Goal: Transaction & Acquisition: Download file/media

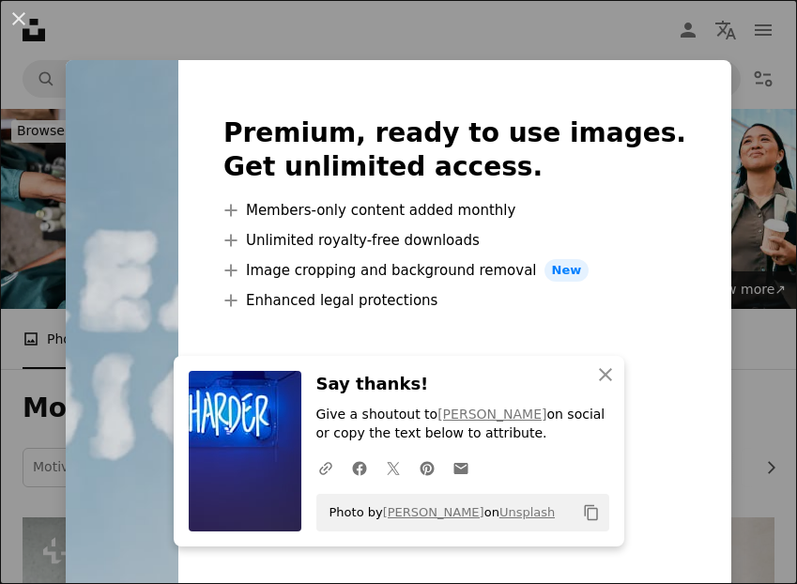
scroll to position [2106, 0]
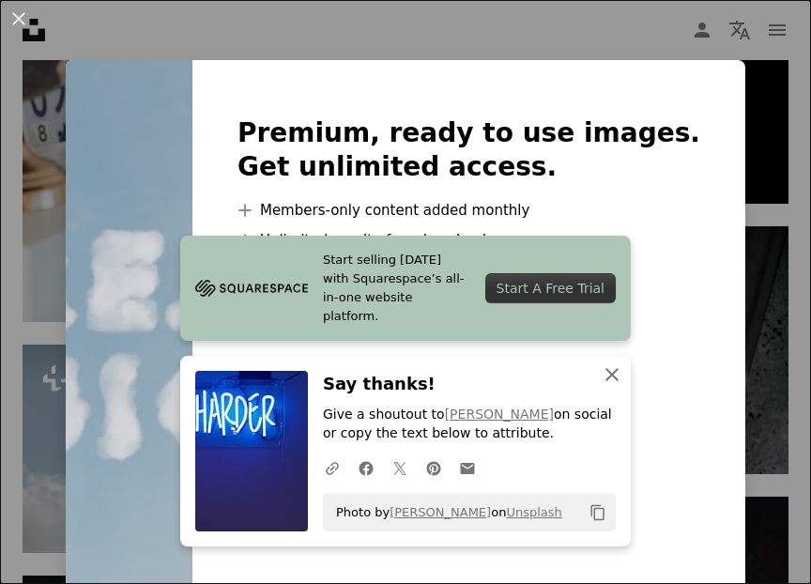
click at [603, 386] on button "An X shape Close" at bounding box center [612, 375] width 38 height 38
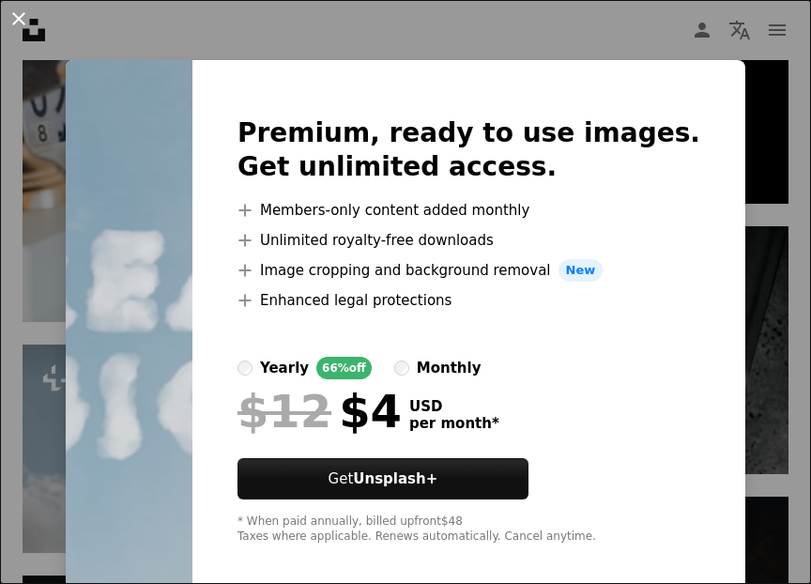
click at [23, 12] on button "An X shape" at bounding box center [19, 19] width 23 height 23
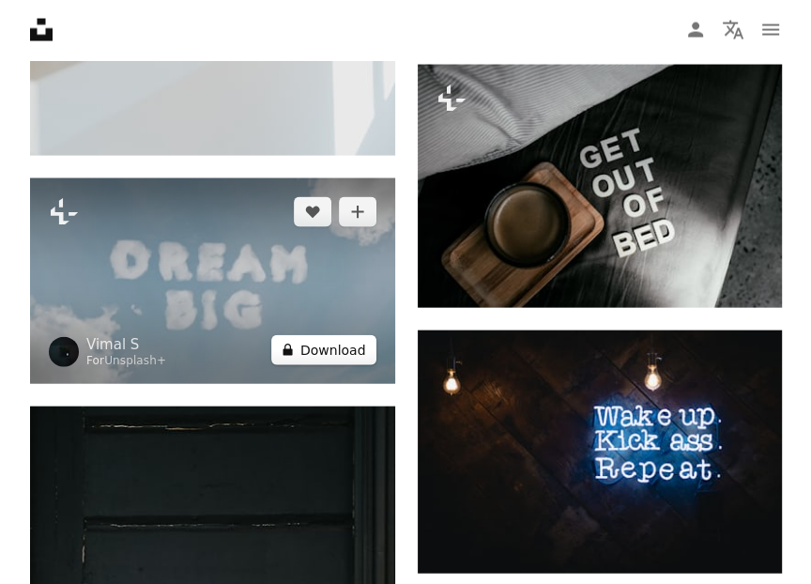
scroll to position [2358, 0]
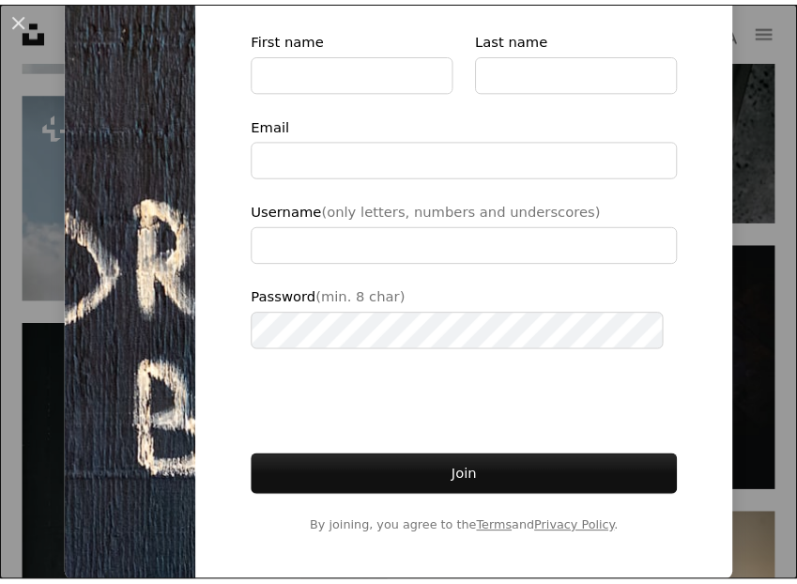
scroll to position [18, 0]
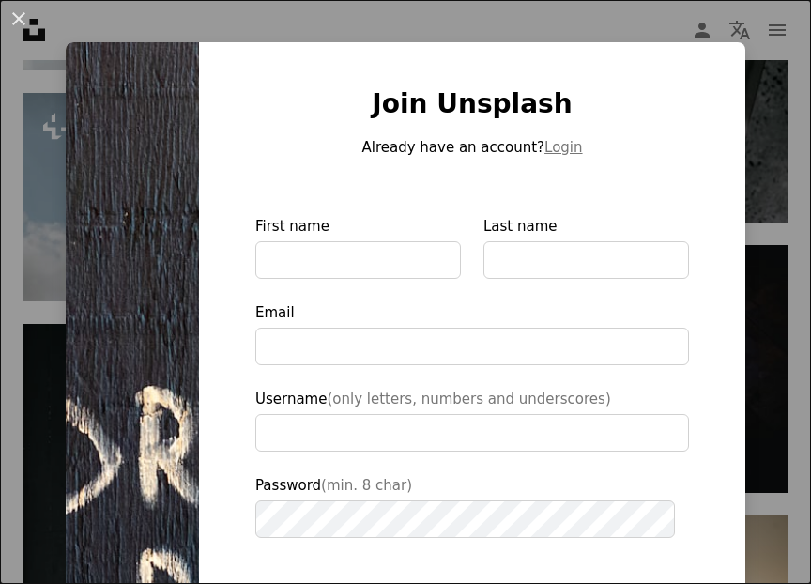
type input "**********"
click at [544, 149] on button "Login" at bounding box center [563, 147] width 38 height 23
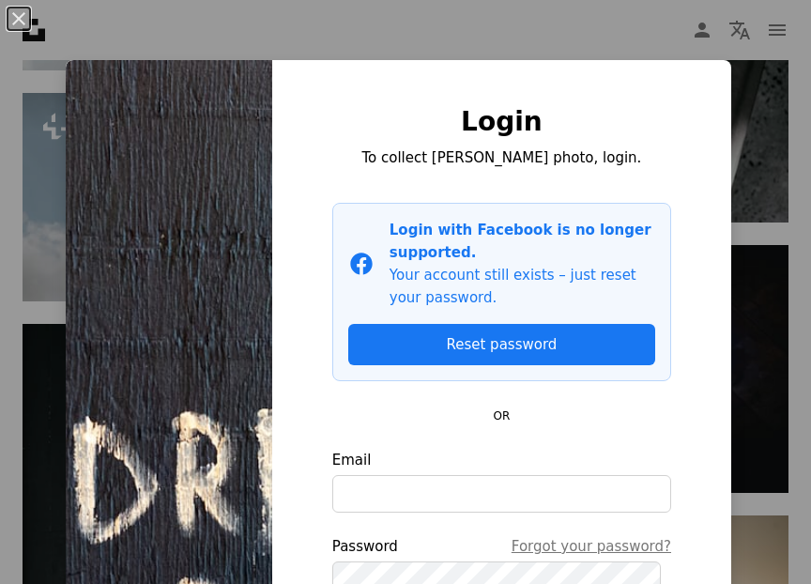
click at [611, 13] on div "An X shape Login To collect [PERSON_NAME] photo, login. Facebook icon Login wit…" at bounding box center [405, 292] width 811 height 584
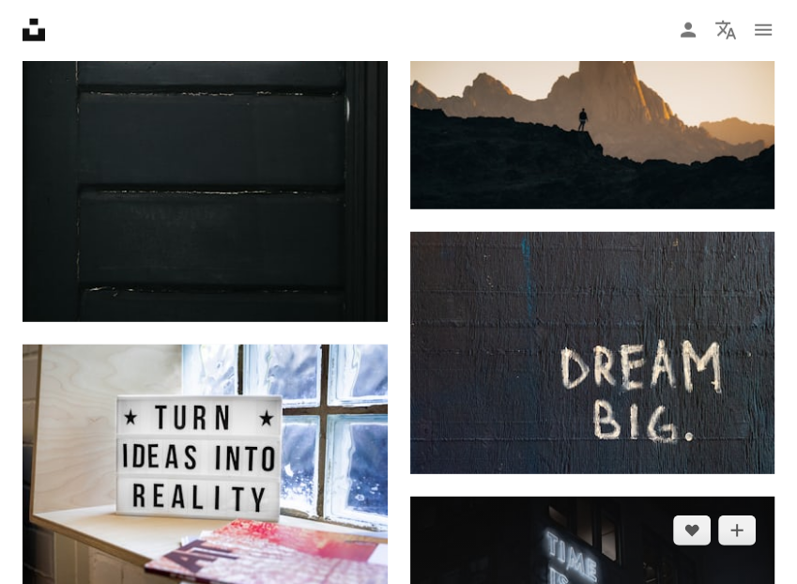
scroll to position [2868, 0]
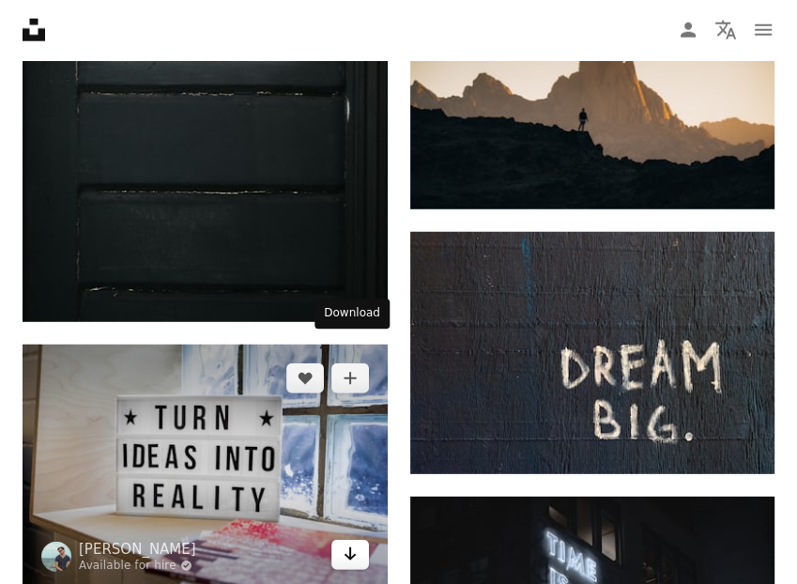
drag, startPoint x: 342, startPoint y: 174, endPoint x: 352, endPoint y: 351, distance: 177.7
click at [352, 351] on div "A heart A plus sign [PERSON_NAME] Available for hire A checkmark inside of a ci…" at bounding box center [205, 465] width 365 height 243
click at [352, 547] on icon "Download" at bounding box center [350, 553] width 12 height 13
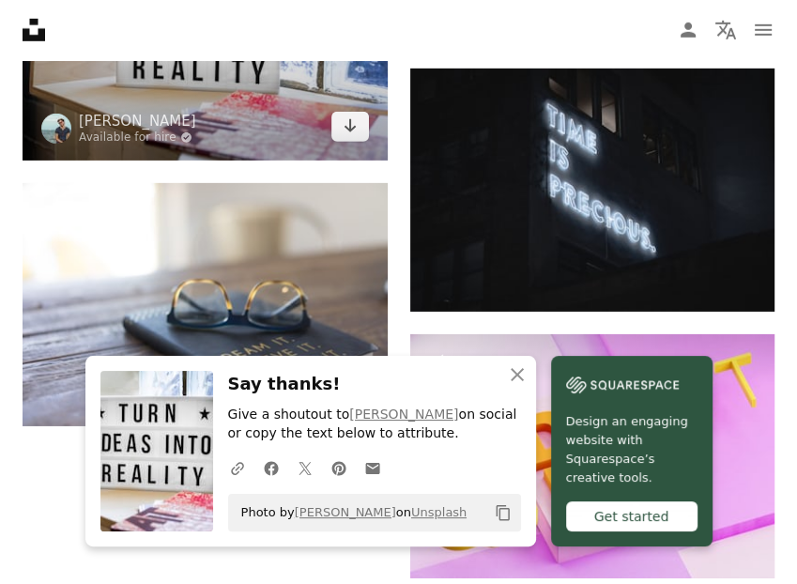
scroll to position [3308, 0]
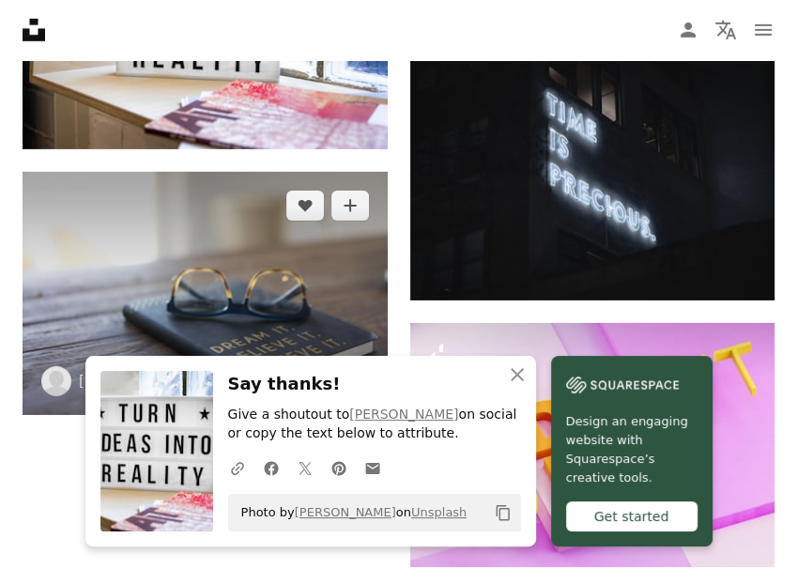
click at [354, 369] on icon "Arrow pointing down" at bounding box center [350, 380] width 15 height 23
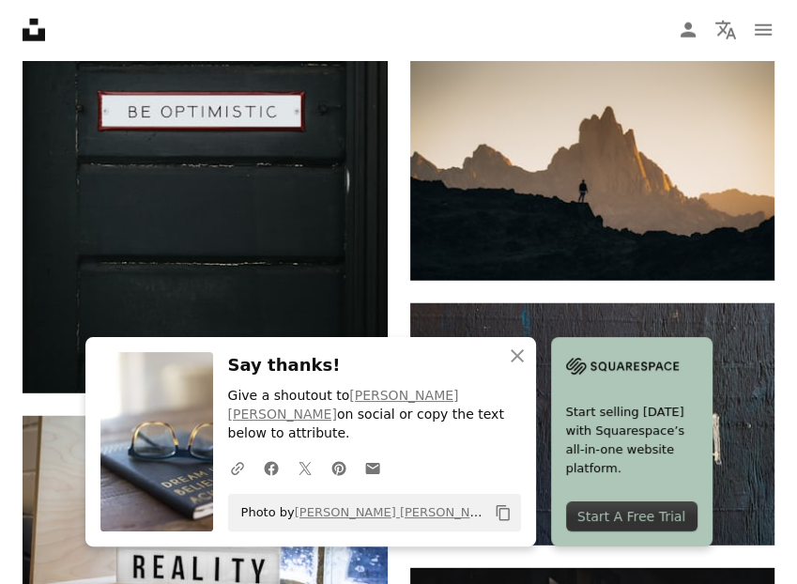
scroll to position [2797, 0]
